Goal: Navigation & Orientation: Find specific page/section

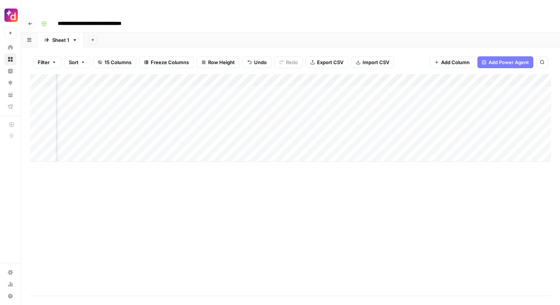
scroll to position [0, 677]
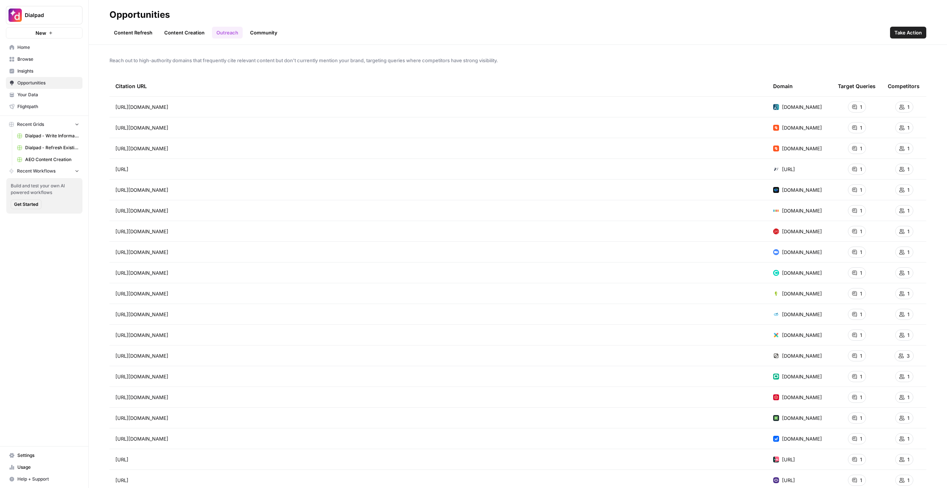
click at [58, 15] on span "Dialpad" at bounding box center [47, 14] width 45 height 7
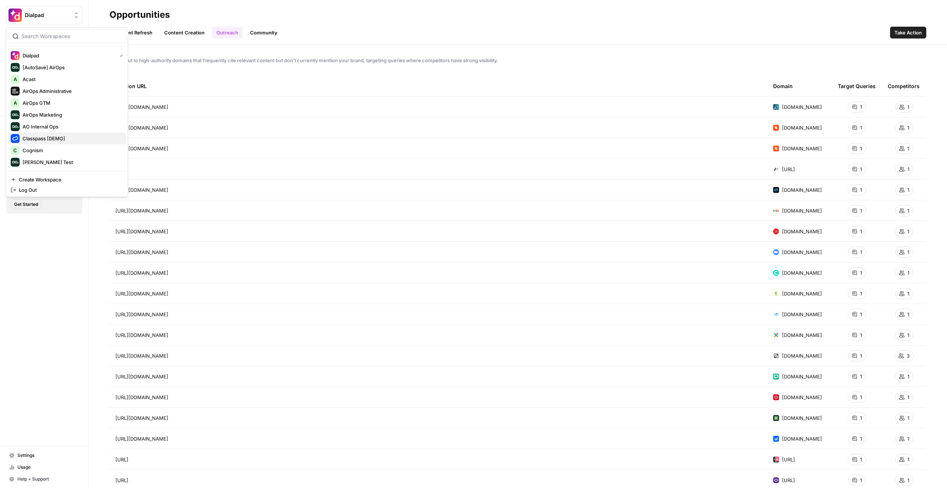
scroll to position [71, 0]
click at [47, 160] on span "Webflow" at bounding box center [72, 161] width 98 height 7
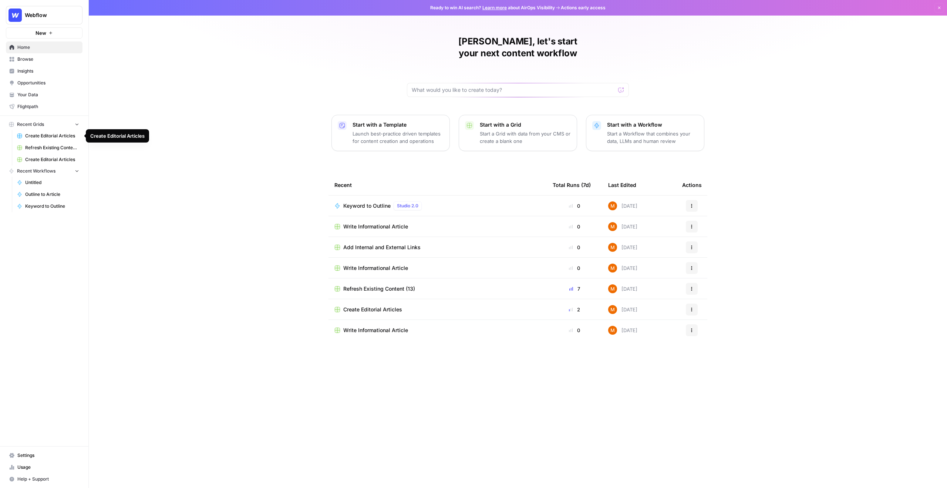
click at [66, 136] on span "Create Editorial Articles" at bounding box center [52, 135] width 54 height 7
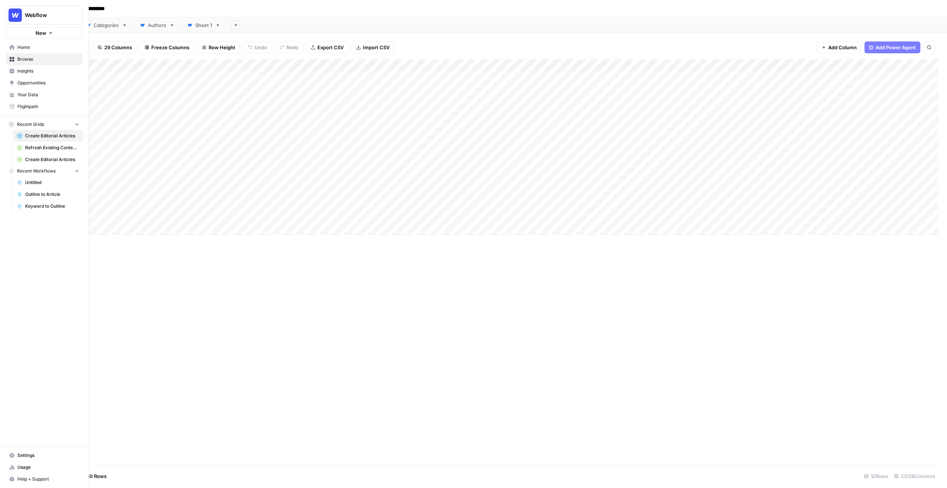
click at [25, 71] on span "Insights" at bounding box center [48, 71] width 62 height 7
